Goal: Transaction & Acquisition: Book appointment/travel/reservation

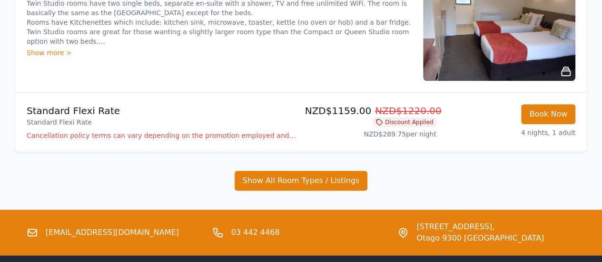
scroll to position [333, 0]
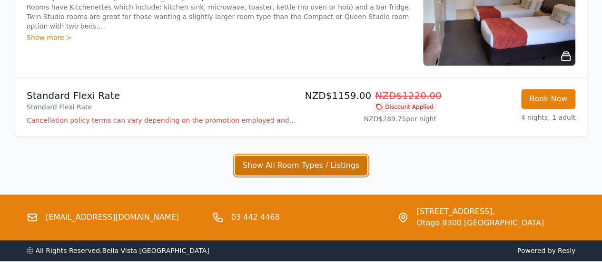
click at [297, 157] on button "Show All Room Types / Listings" at bounding box center [301, 166] width 133 height 20
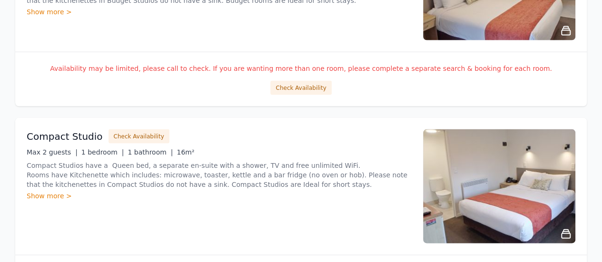
scroll to position [857, 0]
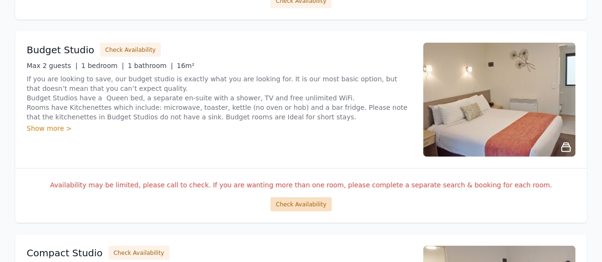
click at [288, 197] on button "Check Availability" at bounding box center [300, 204] width 61 height 14
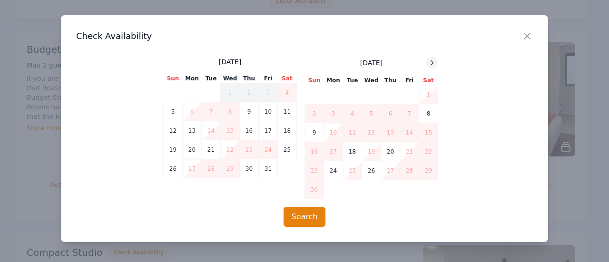
click at [434, 63] on icon at bounding box center [432, 63] width 8 height 8
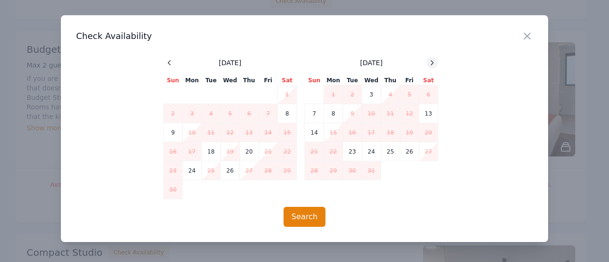
click at [434, 63] on icon at bounding box center [432, 63] width 8 height 8
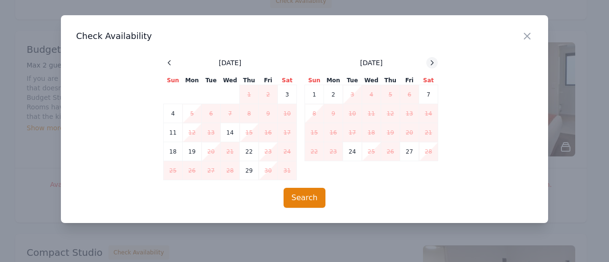
click at [434, 63] on icon at bounding box center [432, 63] width 8 height 8
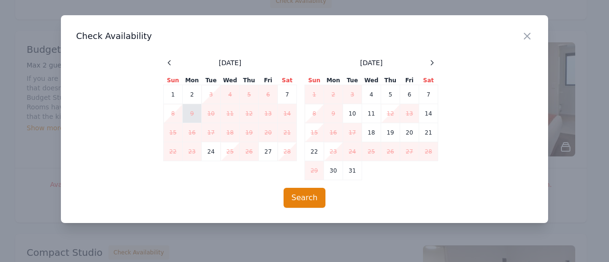
click at [190, 114] on td "9" at bounding box center [192, 113] width 19 height 19
click at [530, 39] on icon "button" at bounding box center [528, 36] width 6 height 6
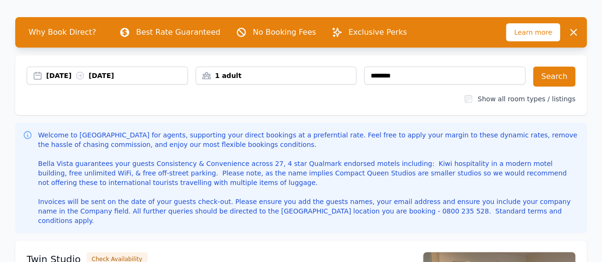
scroll to position [48, 0]
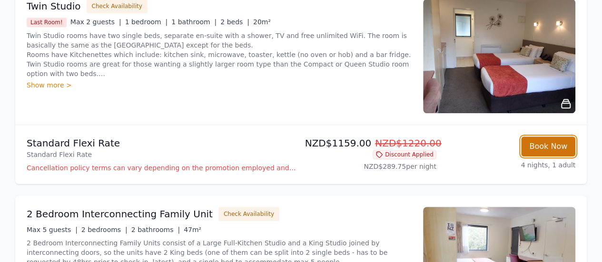
click at [533, 139] on button "Book Now" at bounding box center [548, 147] width 54 height 20
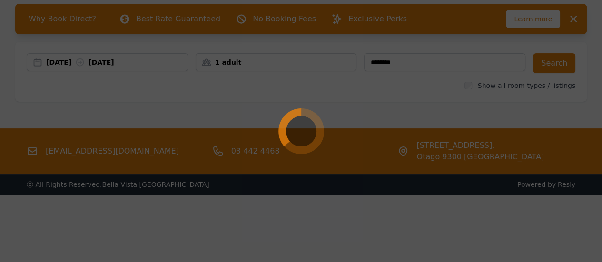
select select "**"
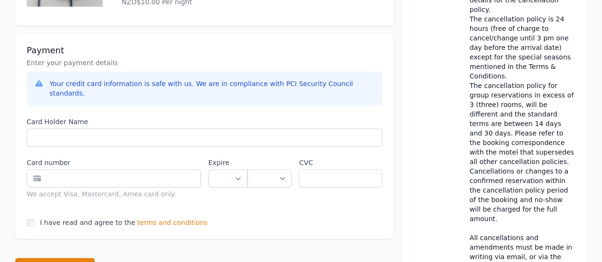
scroll to position [476, 0]
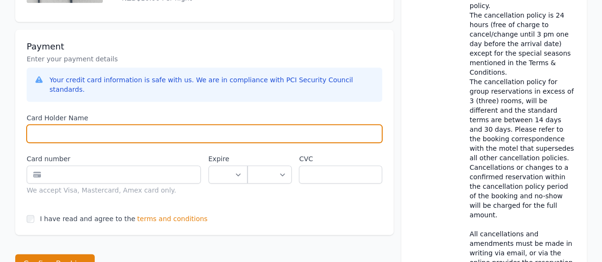
click at [134, 125] on input "Card Holder Name" at bounding box center [205, 134] width 356 height 18
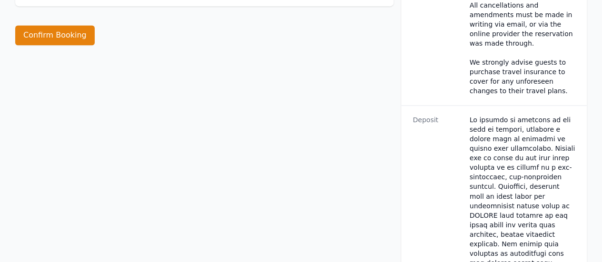
scroll to position [714, 0]
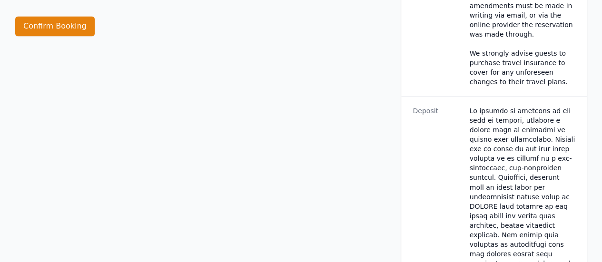
click at [172, 89] on div "**********" at bounding box center [204, 24] width 378 height 1377
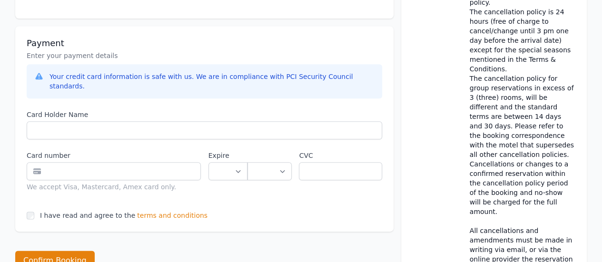
scroll to position [476, 0]
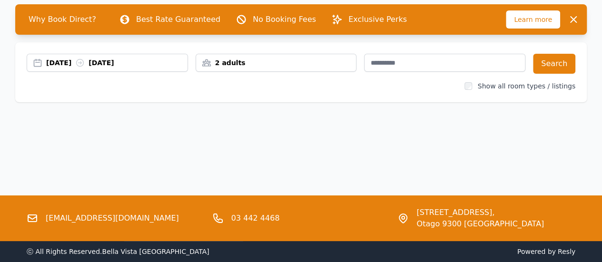
scroll to position [46, 0]
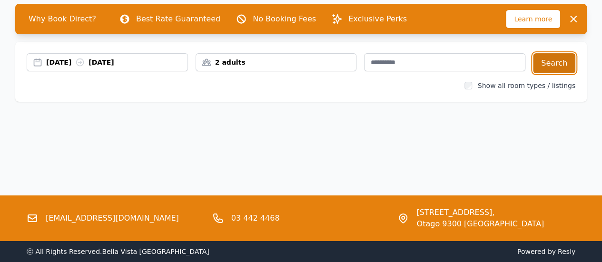
click at [559, 61] on button "Search" at bounding box center [554, 63] width 42 height 20
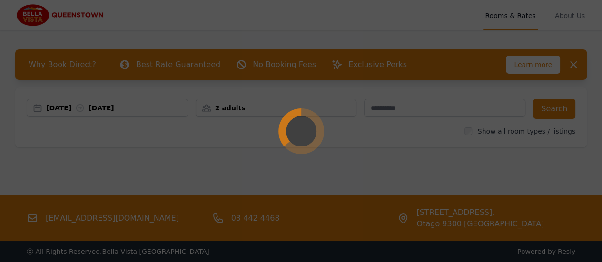
click at [87, 110] on div at bounding box center [301, 131] width 602 height 262
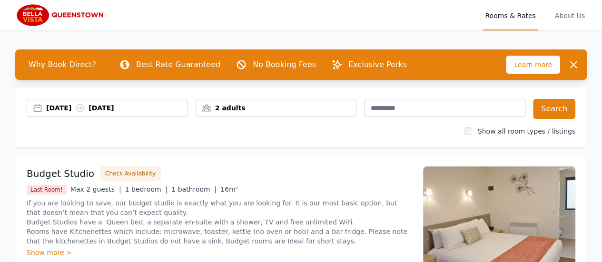
click at [84, 109] on icon at bounding box center [80, 108] width 7 height 7
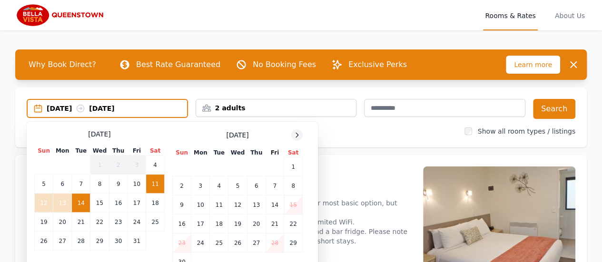
click at [295, 136] on icon at bounding box center [297, 135] width 8 height 8
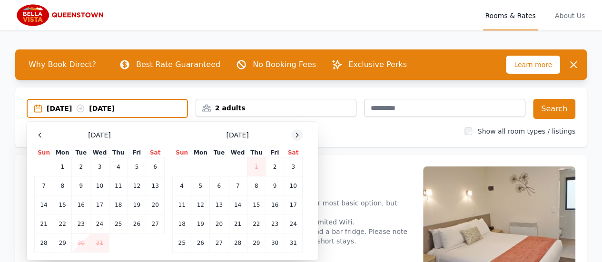
click at [295, 136] on icon at bounding box center [297, 135] width 8 height 8
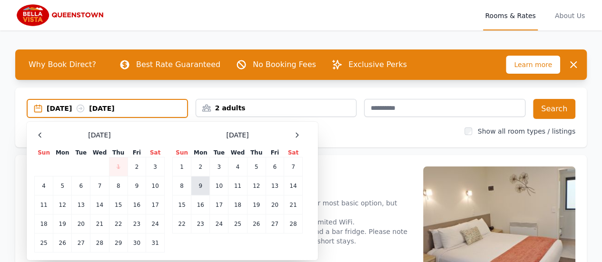
click at [204, 188] on td "9" at bounding box center [200, 186] width 19 height 19
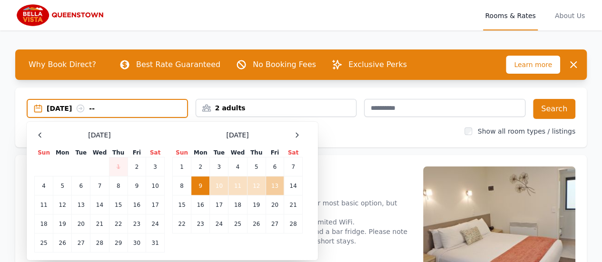
click at [279, 186] on td "13" at bounding box center [275, 186] width 18 height 19
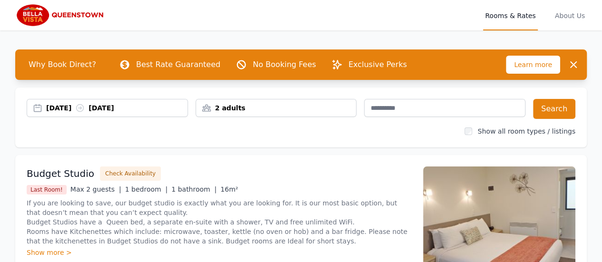
click at [335, 111] on div "2 adults" at bounding box center [276, 108] width 160 height 10
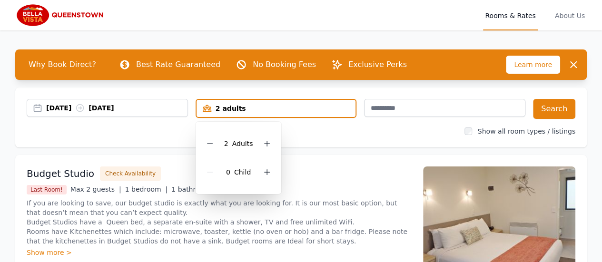
drag, startPoint x: 205, startPoint y: 145, endPoint x: 218, endPoint y: 144, distance: 12.9
click at [205, 145] on div at bounding box center [209, 143] width 13 height 13
click at [554, 109] on button "Search" at bounding box center [554, 109] width 42 height 20
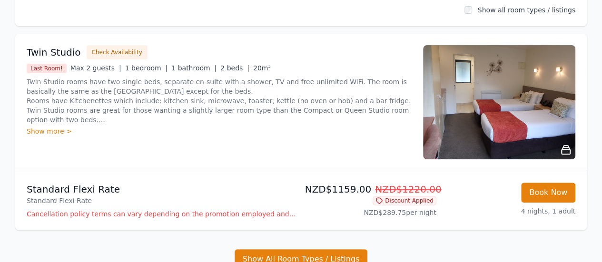
scroll to position [143, 0]
